Goal: Task Accomplishment & Management: Use online tool/utility

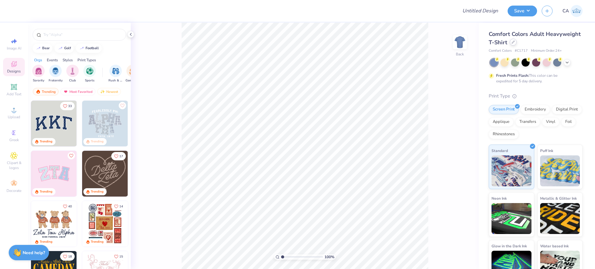
click at [516, 39] on div at bounding box center [512, 42] width 7 height 7
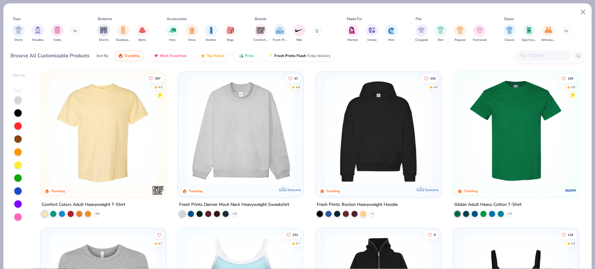
click at [225, 126] on img at bounding box center [240, 131] width 113 height 107
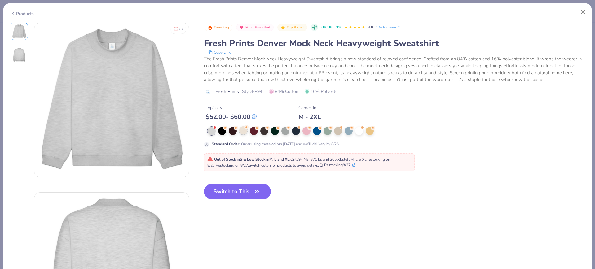
click at [243, 132] on div at bounding box center [243, 130] width 8 height 8
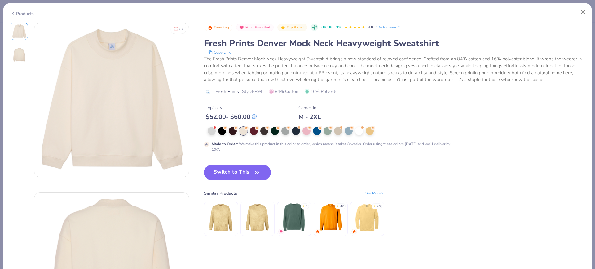
click at [253, 89] on span "Style FP94" at bounding box center [252, 91] width 20 height 7
click at [239, 165] on button "Switch to This" at bounding box center [237, 172] width 67 height 15
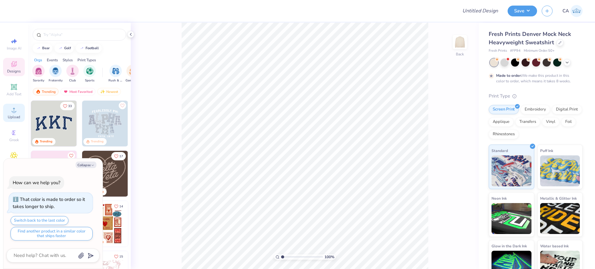
click at [16, 107] on icon at bounding box center [13, 109] width 7 height 7
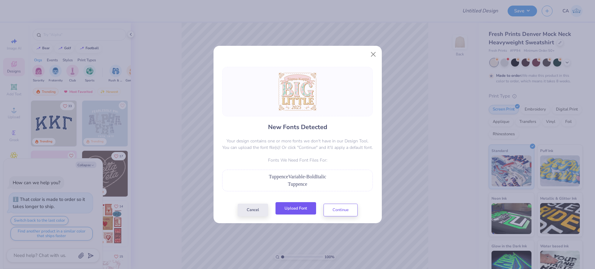
click at [285, 208] on button "Upload Font" at bounding box center [295, 208] width 41 height 13
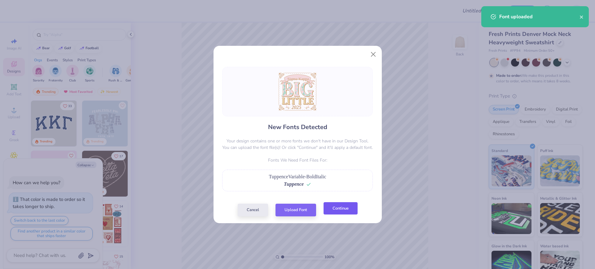
click at [329, 209] on button "Continue" at bounding box center [340, 208] width 34 height 13
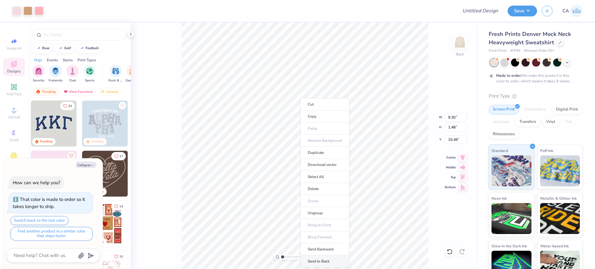
click at [319, 260] on li "Send to Back" at bounding box center [324, 262] width 49 height 12
type textarea "x"
type input "4.57"
type input "1.38"
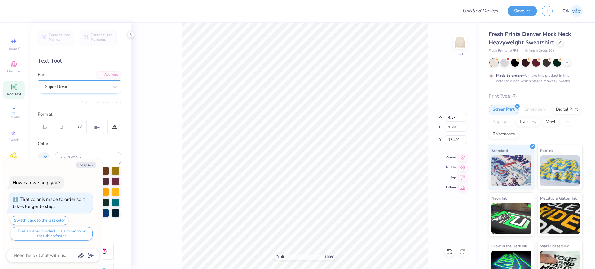
click at [64, 88] on div "Super Dream" at bounding box center [76, 87] width 65 height 10
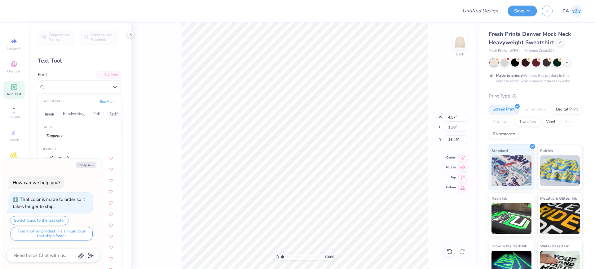
click at [61, 135] on span "Tuppence" at bounding box center [54, 136] width 17 height 7
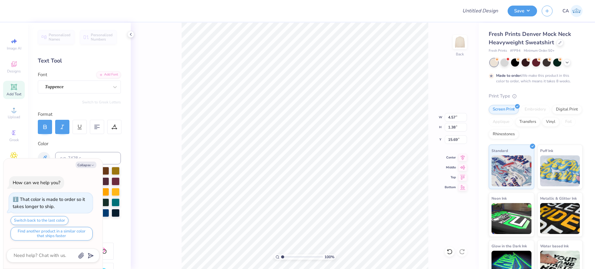
type textarea "x"
type input "4.81"
type input "1.25"
type input "15.69"
type textarea "x"
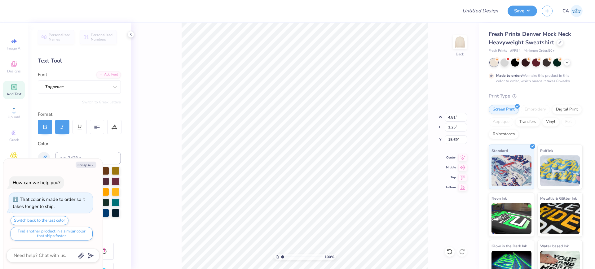
type input "9.12"
type input "1.49"
type input "4.29"
click at [77, 86] on div "Super Dream" at bounding box center [76, 87] width 65 height 10
type textarea "x"
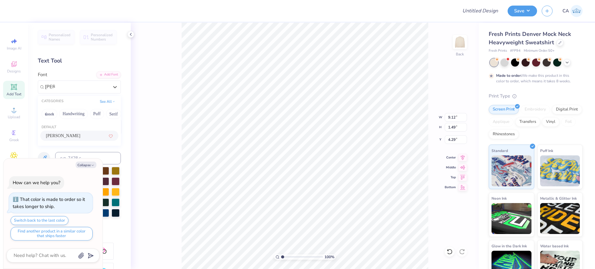
click at [77, 137] on div "Alex Brush" at bounding box center [79, 136] width 67 height 7
type input "alex"
type textarea "x"
type input "8.18"
type input "1.50"
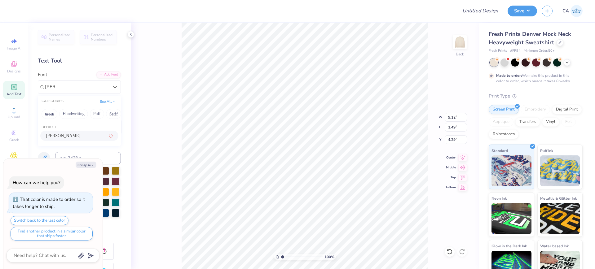
type input "4.24"
type textarea "x"
type input "8.18"
type input "1.50"
type input "4.24"
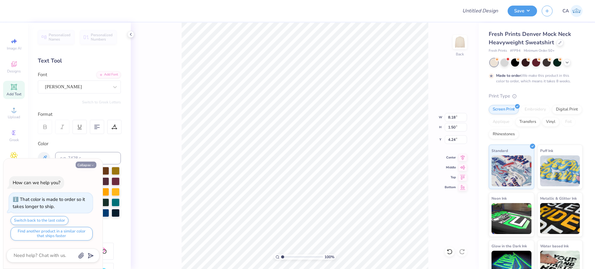
click at [88, 167] on button "Collapse" at bounding box center [86, 165] width 21 height 7
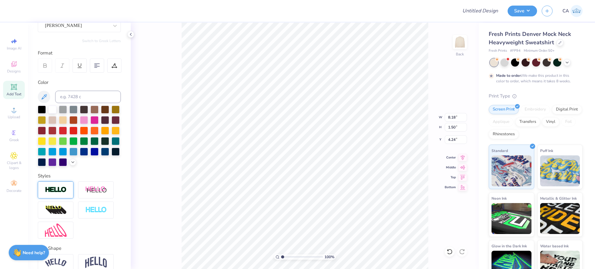
scroll to position [77, 0]
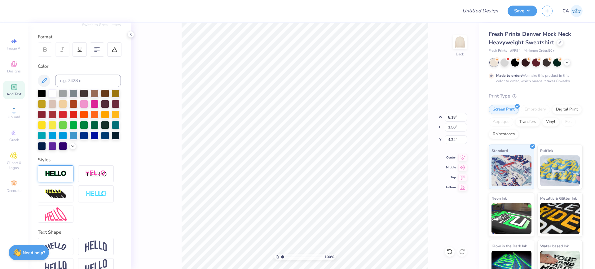
click at [58, 177] on img at bounding box center [56, 173] width 22 height 7
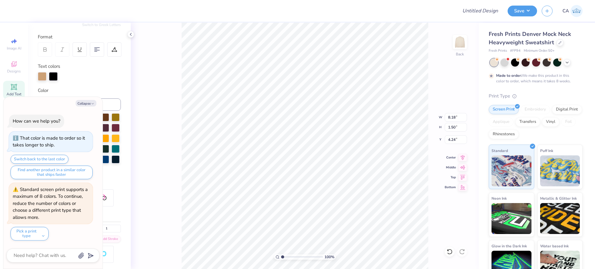
type textarea "x"
type input "8.20"
type input "1.52"
click at [55, 79] on div at bounding box center [53, 76] width 9 height 9
click at [79, 104] on button "Collapse" at bounding box center [86, 103] width 21 height 7
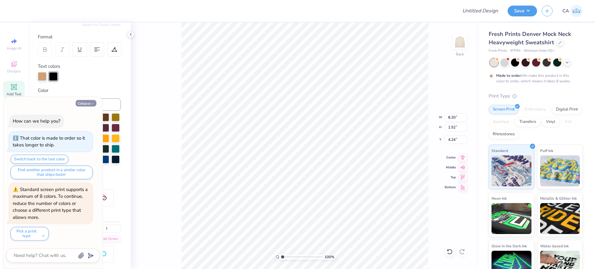
type textarea "x"
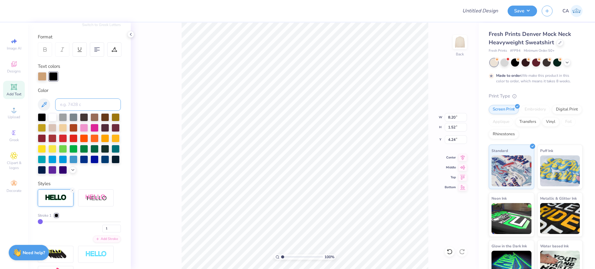
click at [80, 105] on input at bounding box center [88, 104] width 66 height 12
type input "728"
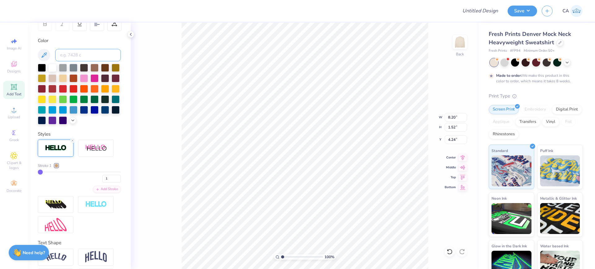
scroll to position [116, 0]
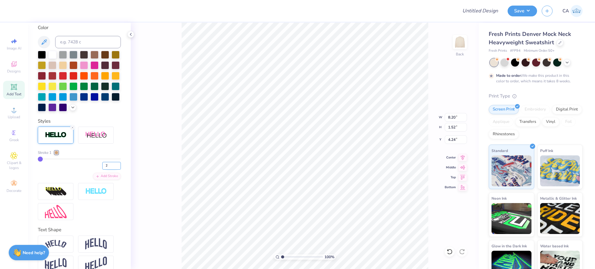
type input "2"
click at [113, 170] on input "2" at bounding box center [111, 166] width 19 height 8
type input "2"
click at [25, 180] on div "Image AI Designs Add Text Upload Greek Clipart & logos Decorate" at bounding box center [14, 146] width 28 height 247
type input "8.22"
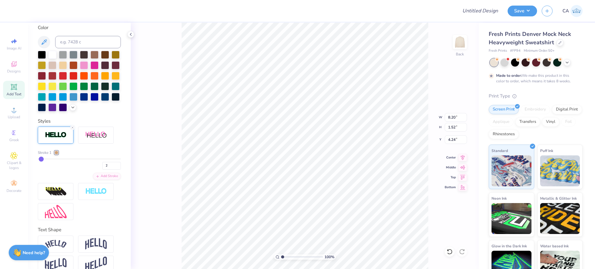
type input "1.53"
type input "4.23"
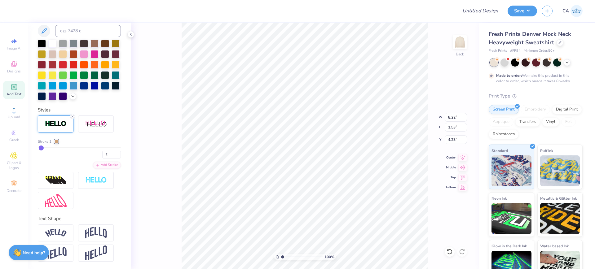
scroll to position [138, 0]
click at [96, 230] on img at bounding box center [96, 233] width 22 height 12
type input "2.57"
type input "3.71"
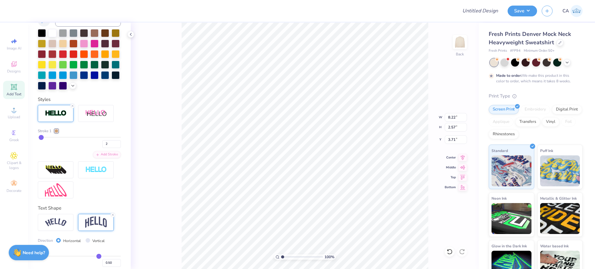
click at [67, 228] on div at bounding box center [56, 222] width 36 height 17
type input "9.10"
type input "2.19"
type input "3.50"
click at [63, 227] on img at bounding box center [56, 222] width 22 height 8
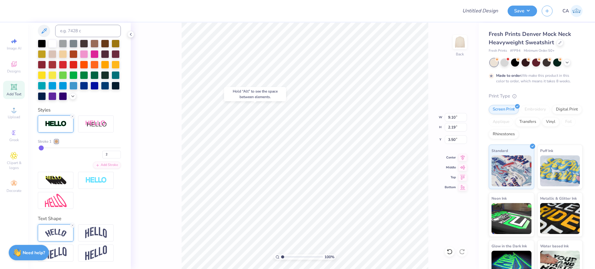
click at [49, 231] on img at bounding box center [56, 233] width 22 height 8
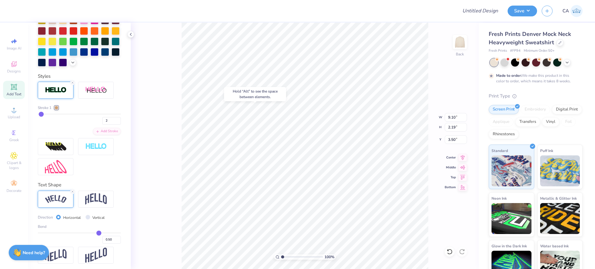
scroll to position [174, 0]
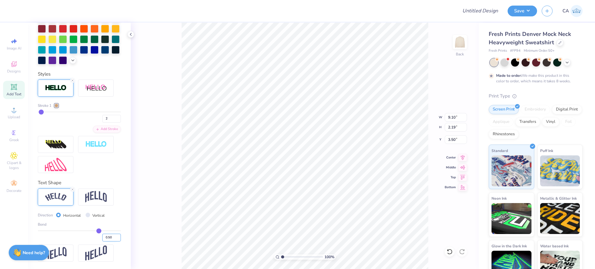
drag, startPoint x: 104, startPoint y: 237, endPoint x: 110, endPoint y: 240, distance: 7.2
click at [110, 240] on input "0.50" at bounding box center [111, 238] width 19 height 8
type input "0.20"
type input "0.2"
type input "8.59"
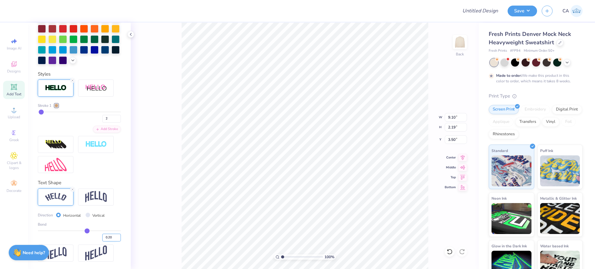
type input "1.52"
type input "3.83"
type input "0.30"
type input "0.3"
type input "8.77"
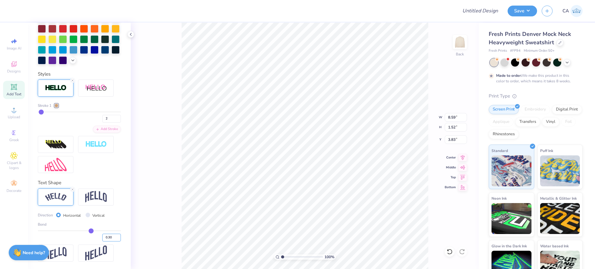
type input "1.59"
type input "3.64"
drag, startPoint x: 105, startPoint y: 235, endPoint x: 113, endPoint y: 235, distance: 8.1
click at [112, 235] on input "0.30" at bounding box center [111, 238] width 19 height 8
type input "0.40"
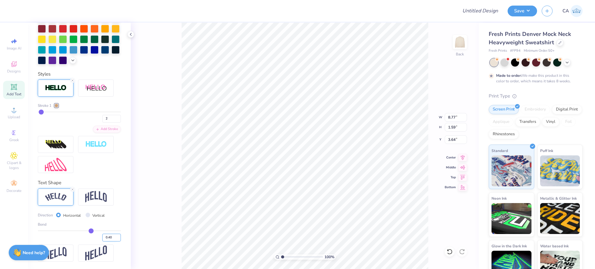
type input "0.4"
type input "8.94"
type input "1.83"
type input "3.52"
click at [170, 177] on div "100 % Back W 8.94 8.94 " H 1.83 1.83 " Y 3.52 3.52 " Center Middle Top Bottom" at bounding box center [305, 146] width 348 height 247
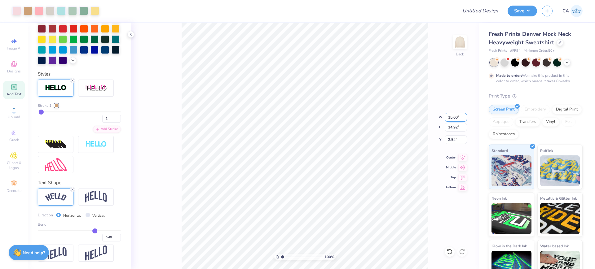
click at [456, 117] on input "15.00" at bounding box center [455, 117] width 22 height 9
type input "10.00"
type input "9.95"
type input "5.03"
click at [455, 133] on div "100 % Back W 10.00 10.00 " H 9.95 9.95 " Y 5.03 5.03 " Center Middle Top Bottom" at bounding box center [305, 146] width 348 height 247
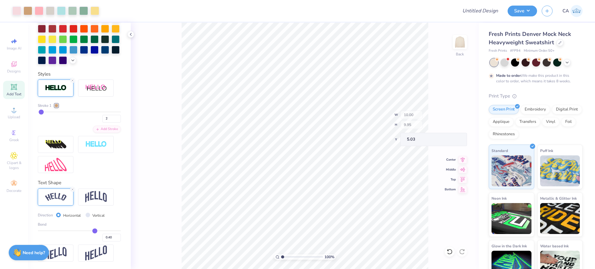
click at [453, 137] on div "100 % Back W 10.00 H 9.95 Y 5.03 Center Middle Top Bottom" at bounding box center [305, 146] width 348 height 247
click at [458, 140] on input "5.03" at bounding box center [455, 139] width 22 height 9
type input "2.00"
click at [482, 12] on input "Design Title" at bounding box center [472, 11] width 61 height 12
paste input "FPS239212"
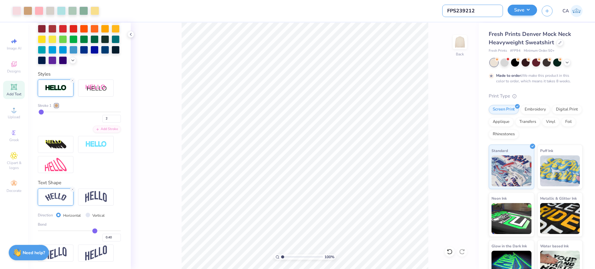
type input "FPS239212"
click at [520, 7] on button "Save" at bounding box center [521, 10] width 29 height 11
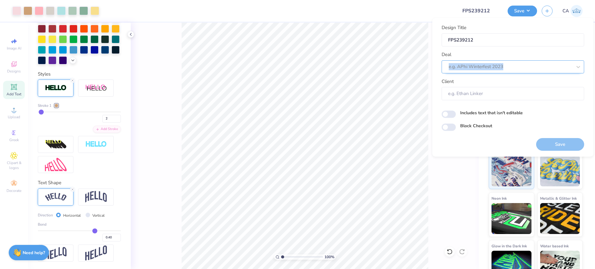
click at [507, 61] on div "Deal e.g. APhi Winterfest 2023" at bounding box center [512, 62] width 142 height 22
click at [510, 63] on div "e.g. APhi Winterfest 2023" at bounding box center [510, 67] width 125 height 10
click at [511, 64] on div at bounding box center [503, 67] width 111 height 8
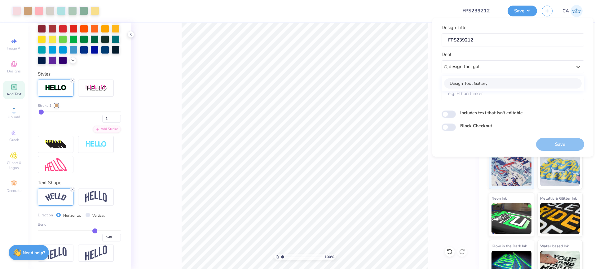
click at [495, 82] on div "Design Tool Gallery" at bounding box center [513, 83] width 138 height 10
type input "design tool gall"
type input "Design Tool Gallery User"
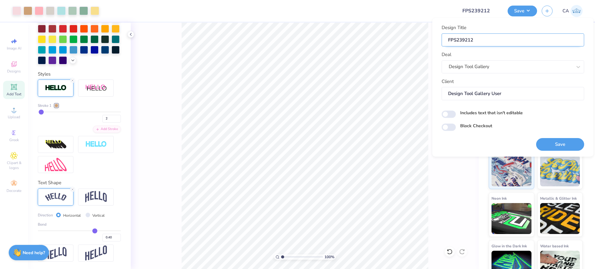
click at [484, 42] on input "FPS239212" at bounding box center [512, 39] width 142 height 13
click at [549, 143] on button "Save" at bounding box center [560, 144] width 48 height 13
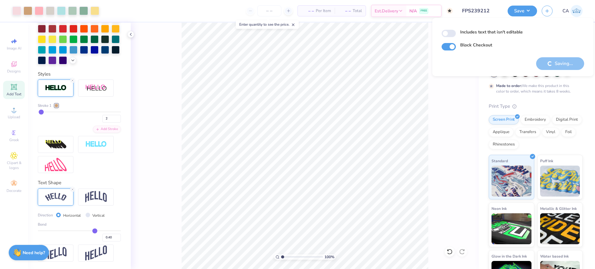
checkbox input "true"
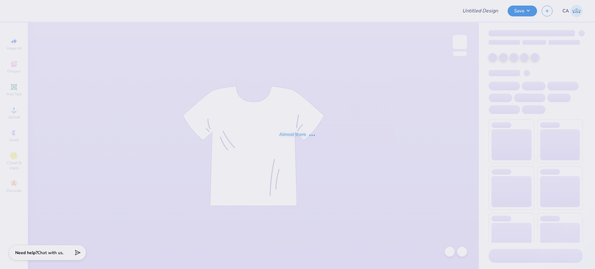
type input "FPS239212"
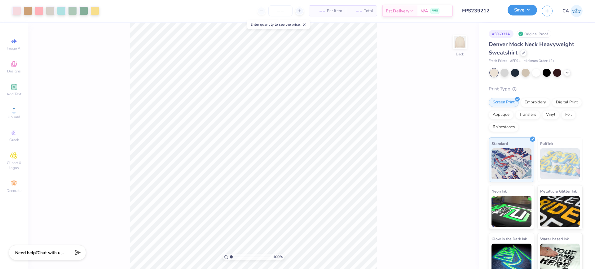
click at [515, 12] on button "Save" at bounding box center [521, 10] width 29 height 11
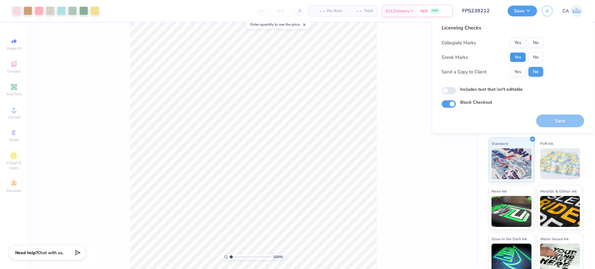
click at [518, 55] on button "Yes" at bounding box center [517, 57] width 16 height 10
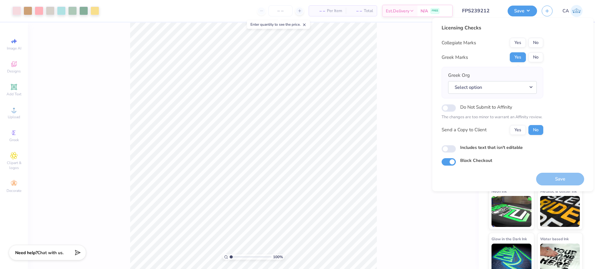
click at [532, 49] on div "Collegiate Marks Yes No Greek Marks Yes No Greek Org Select option Do Not Submi…" at bounding box center [492, 86] width 102 height 97
click at [536, 43] on button "No" at bounding box center [535, 43] width 15 height 10
click at [518, 90] on button "Select option" at bounding box center [492, 87] width 89 height 13
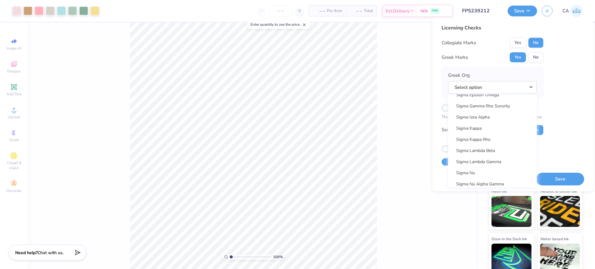
scroll to position [4011, 0]
click at [517, 150] on link "Sigma Kappa" at bounding box center [492, 149] width 84 height 10
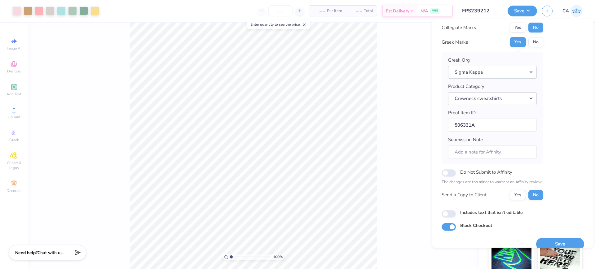
scroll to position [25, 0]
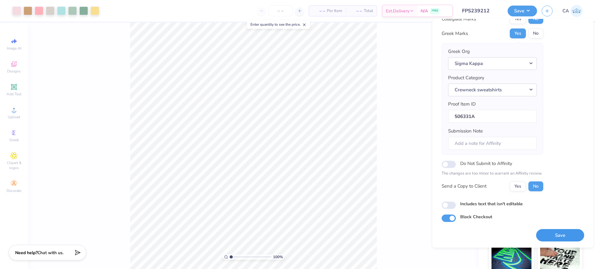
click at [553, 234] on button "Save" at bounding box center [560, 235] width 48 height 13
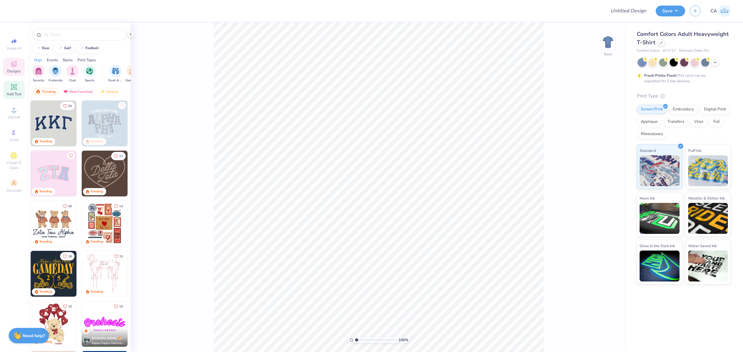
click at [13, 92] on span "Add Text" at bounding box center [14, 94] width 15 height 5
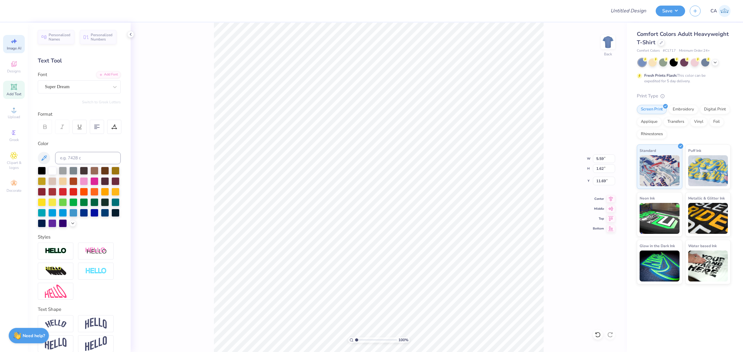
click at [17, 42] on icon at bounding box center [13, 40] width 7 height 7
select select "4"
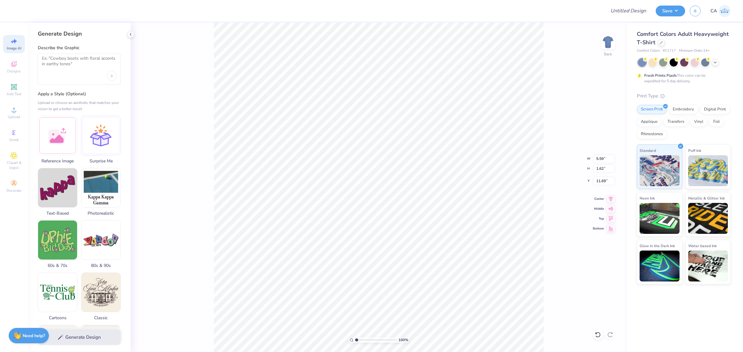
click at [72, 74] on div at bounding box center [79, 69] width 83 height 31
click at [95, 65] on textarea at bounding box center [79, 63] width 75 height 15
paste textarea "Swim Club"
click at [41, 60] on div "Swim Club" at bounding box center [79, 69] width 83 height 31
click at [42, 59] on textarea "Swim Club" at bounding box center [79, 63] width 75 height 15
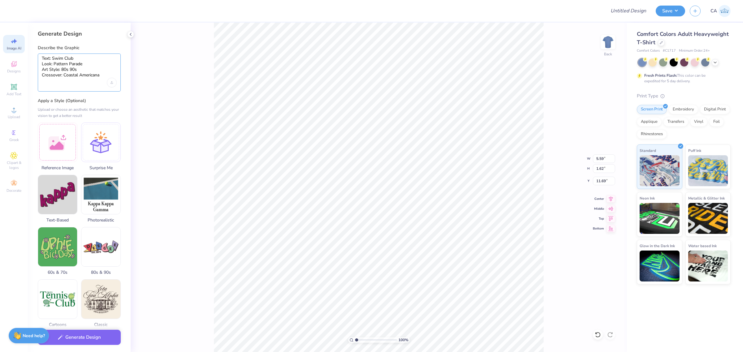
type textarea "Text: Swim Club Look: Pattern Parade Art Style: 80s 90s Crossover: Coastal Amer…"
type textarea "TXT"
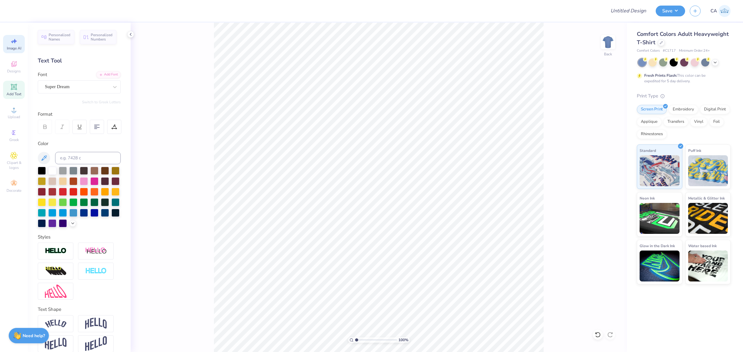
click at [13, 42] on icon at bounding box center [13, 40] width 7 height 7
select select "4"
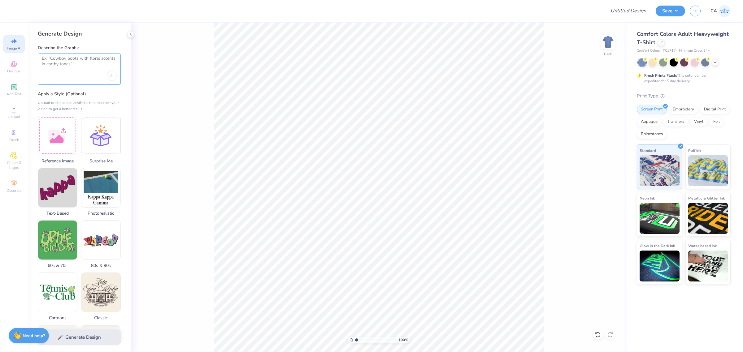
click at [76, 64] on textarea at bounding box center [79, 63] width 75 height 15
click at [107, 233] on img at bounding box center [100, 239] width 39 height 39
click at [63, 67] on textarea at bounding box center [79, 63] width 75 height 15
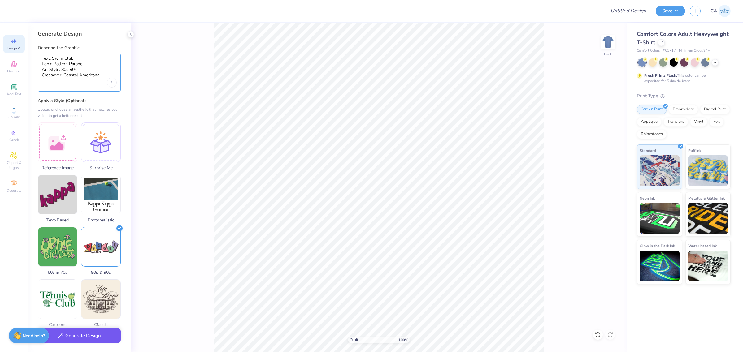
type textarea "Text: Swim Club Look: Pattern Parade Art Style: 80s 90s Crossover: Coastal Amer…"
click at [78, 269] on button "Generate Design" at bounding box center [79, 336] width 83 height 15
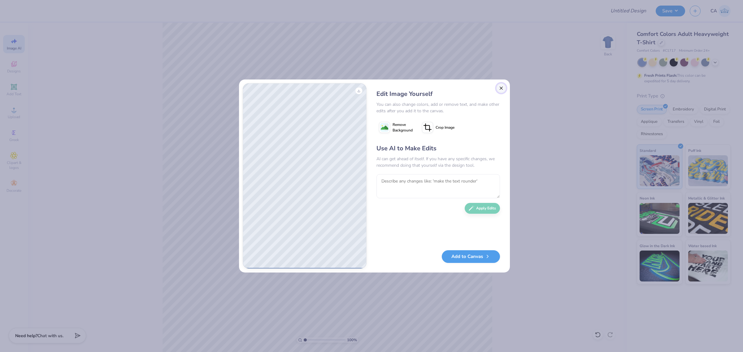
click at [504, 85] on button "Close" at bounding box center [501, 88] width 10 height 10
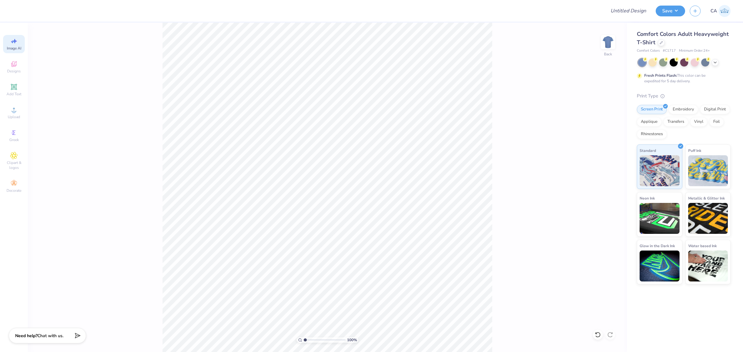
scroll to position [0, 14]
click at [14, 47] on span "Image AI" at bounding box center [14, 48] width 15 height 5
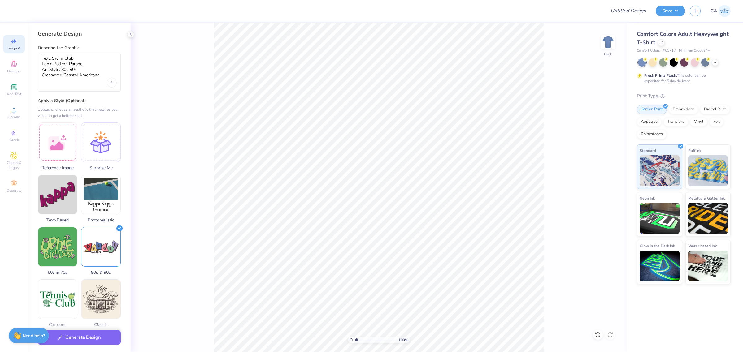
scroll to position [0, 0]
click at [70, 81] on div "Text: Swim Club Look: Pattern Parade Art Style: 80s 90s Crossover: Coastal Amer…" at bounding box center [79, 73] width 83 height 38
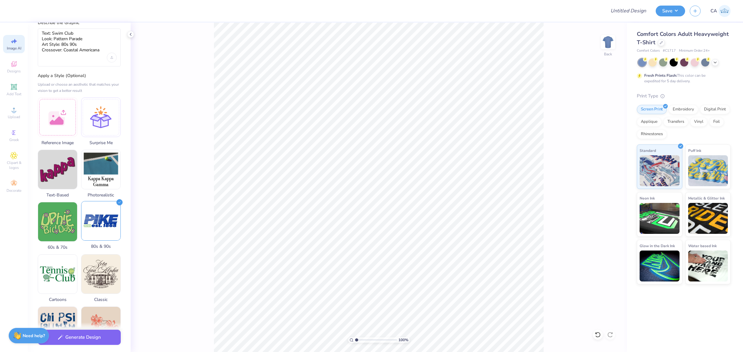
scroll to position [77, 0]
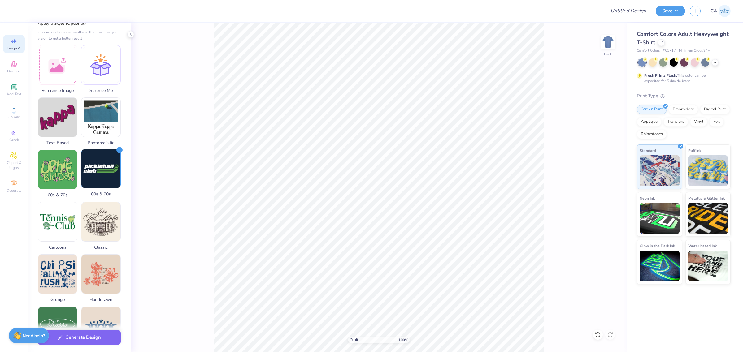
click at [120, 149] on icon at bounding box center [119, 150] width 6 height 6
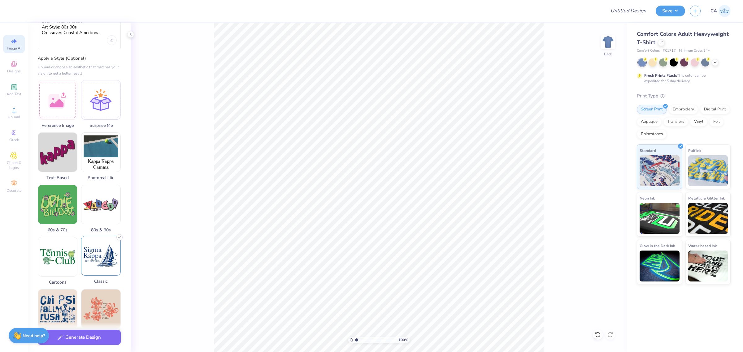
scroll to position [29, 0]
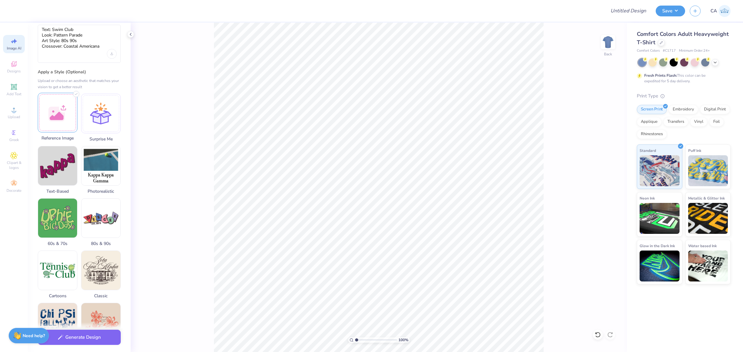
click at [46, 111] on div at bounding box center [58, 113] width 40 height 40
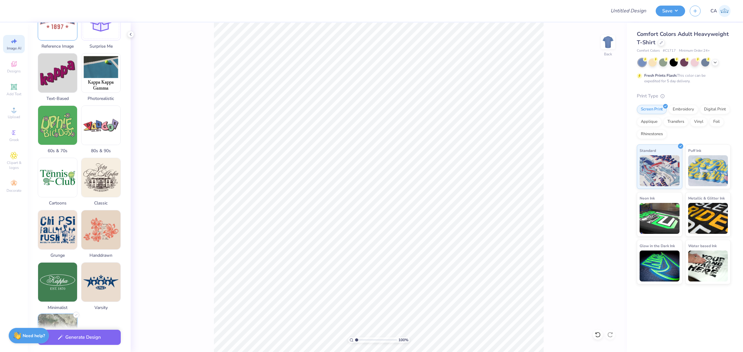
scroll to position [155, 0]
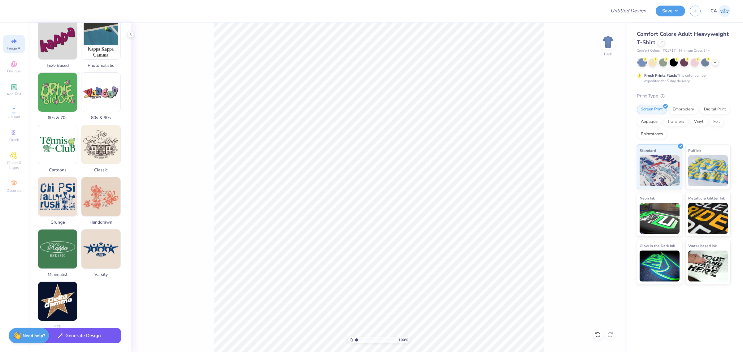
click at [78, 269] on button "Generate Design" at bounding box center [79, 336] width 83 height 15
